Goal: Find specific page/section: Find specific page/section

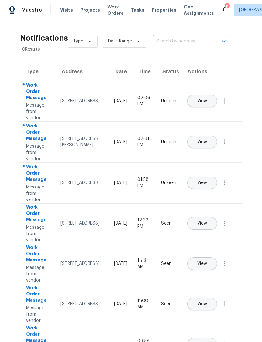
click at [69, 7] on span "Visits" at bounding box center [66, 10] width 13 height 6
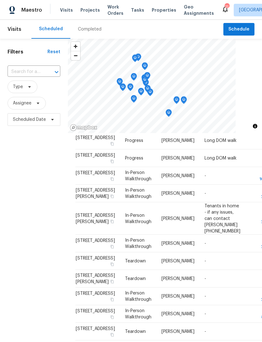
scroll to position [43, 0]
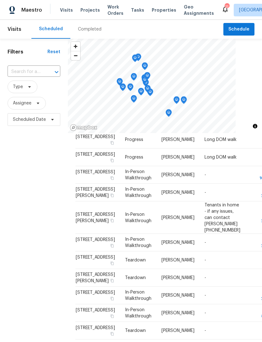
click at [40, 200] on div "Filters Reset ​ Type Assignee Scheduled Date" at bounding box center [34, 223] width 68 height 368
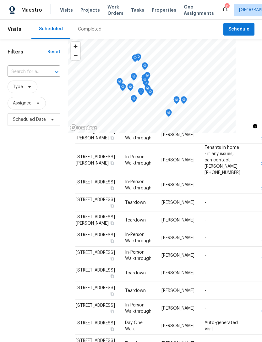
scroll to position [101, 0]
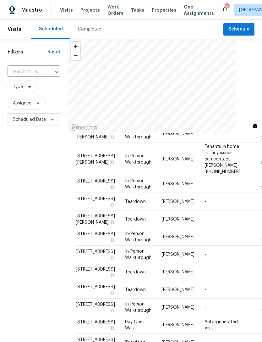
click at [118, 8] on span "Properties" at bounding box center [164, 10] width 25 height 6
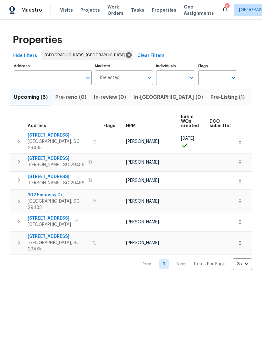
click at [118, 139] on icon "button" at bounding box center [240, 141] width 6 height 6
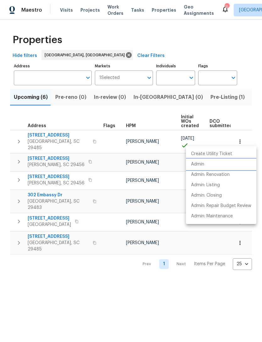
click at [118, 168] on li "Admin" at bounding box center [221, 164] width 70 height 10
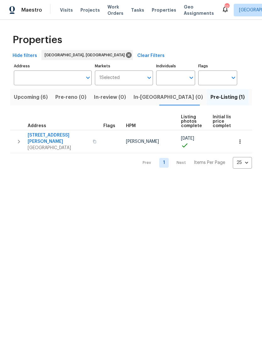
click at [33, 99] on span "Upcoming (6)" at bounding box center [31, 97] width 34 height 9
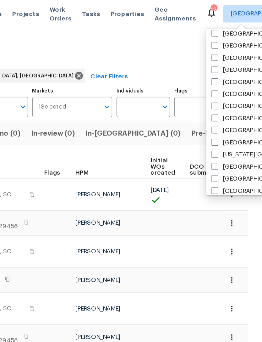
scroll to position [152, 0]
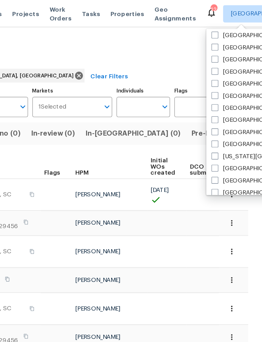
click at [225, 79] on span at bounding box center [227, 78] width 5 height 5
click at [225, 79] on input "[GEOGRAPHIC_DATA], [GEOGRAPHIC_DATA]" at bounding box center [227, 77] width 4 height 4
checkbox input "true"
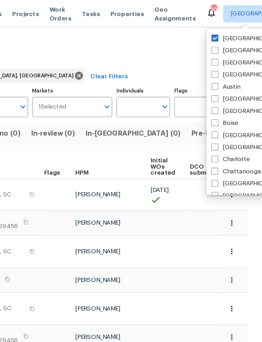
click at [225, 27] on span at bounding box center [227, 27] width 5 height 5
click at [225, 27] on input "[GEOGRAPHIC_DATA], [GEOGRAPHIC_DATA]" at bounding box center [227, 27] width 4 height 4
checkbox input "false"
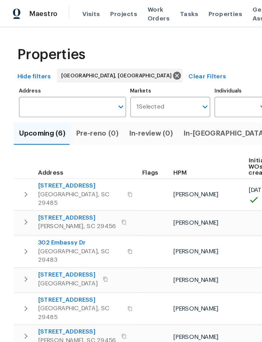
click at [66, 10] on span "Visits" at bounding box center [66, 10] width 13 height 6
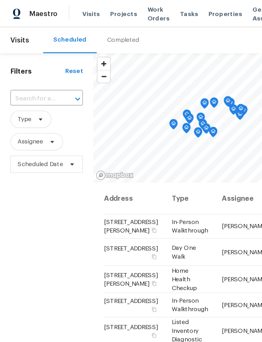
click at [87, 28] on div "Completed" at bounding box center [90, 29] width 24 height 6
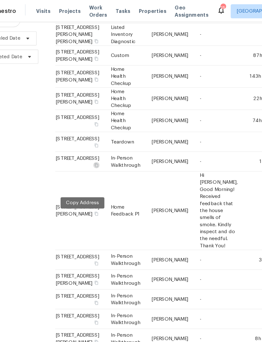
scroll to position [85, 0]
